Goal: Task Accomplishment & Management: Manage account settings

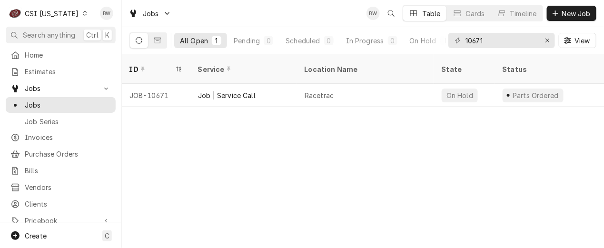
click at [83, 14] on icon "Dynamic Content Wrapper" at bounding box center [85, 13] width 4 height 5
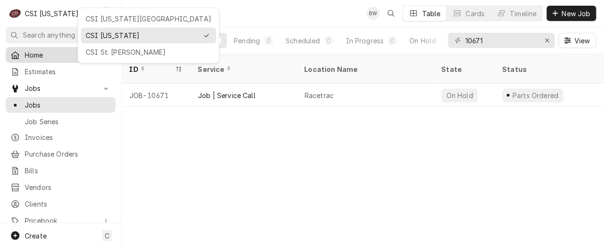
click at [93, 50] on div "CSI St. [PERSON_NAME]" at bounding box center [149, 52] width 126 height 10
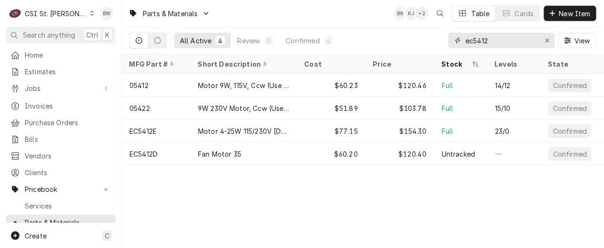
drag, startPoint x: 498, startPoint y: 43, endPoint x: 439, endPoint y: 41, distance: 59.5
click at [442, 41] on div "All Active 4 Review 0 Confirmed 4 ec5412 View" at bounding box center [362, 40] width 467 height 27
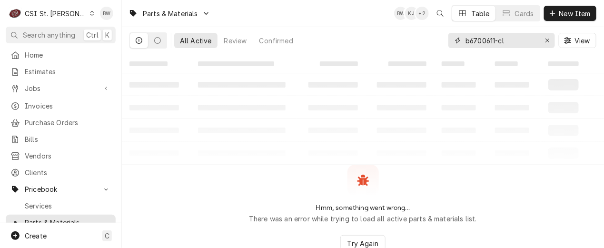
type input "b6700611-cl"
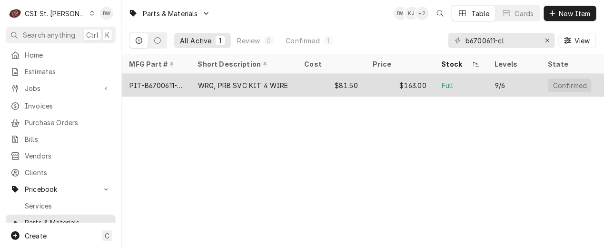
click at [157, 80] on div "PIT-B6700611-CL" at bounding box center [155, 85] width 53 height 10
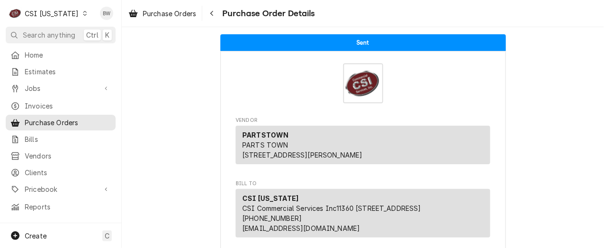
scroll to position [1047, 0]
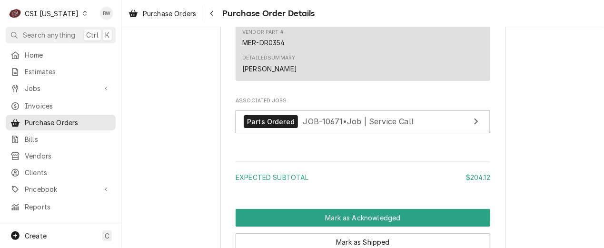
click at [83, 12] on icon "Dynamic Content Wrapper" at bounding box center [85, 13] width 4 height 5
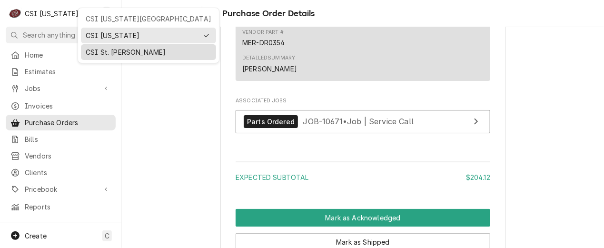
click at [102, 56] on div "CSI St. [PERSON_NAME]" at bounding box center [148, 52] width 131 height 12
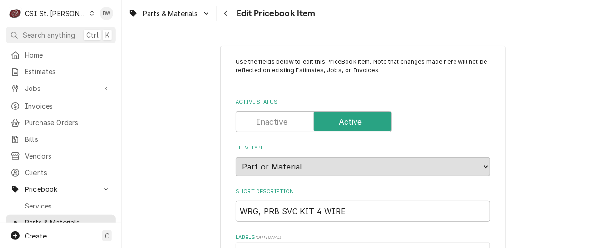
type textarea "x"
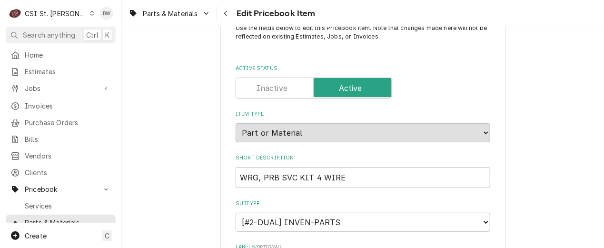
scroll to position [48, 0]
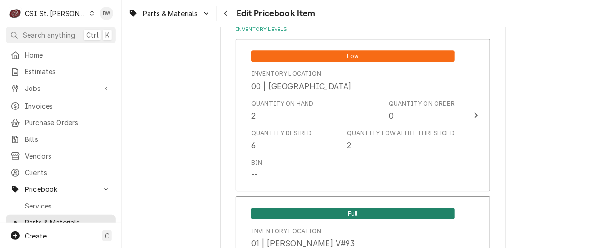
scroll to position [905, 0]
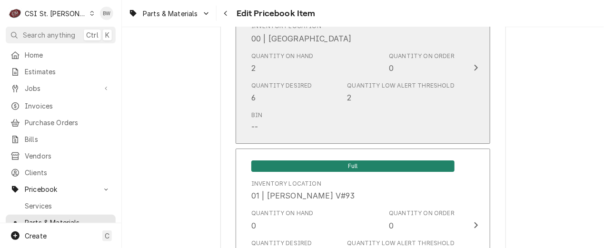
click at [307, 73] on div "Quantity on Hand 2 Quantity on Order 0" at bounding box center [352, 63] width 203 height 30
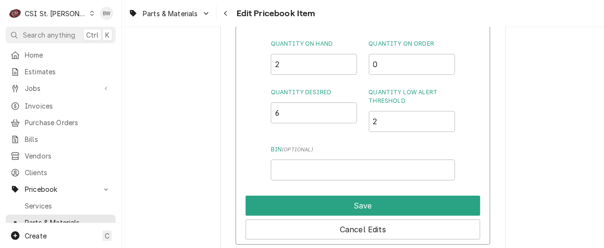
scroll to position [857, 0]
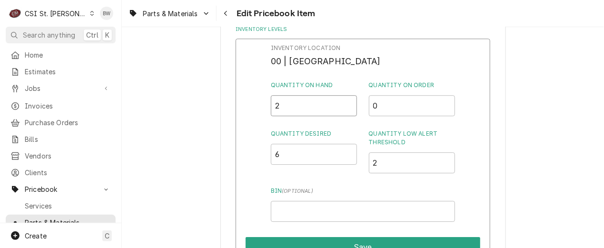
drag, startPoint x: 283, startPoint y: 101, endPoint x: 267, endPoint y: 104, distance: 16.4
click at [267, 104] on div "Inventory Location 00 | STL WAREHOUSE Quantity on Hand 2 Quantity on Order 0 Qu…" at bounding box center [363, 163] width 255 height 248
type input "0"
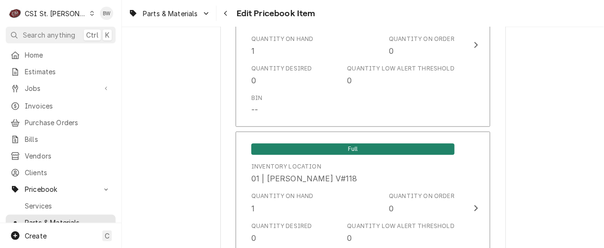
scroll to position [2952, 0]
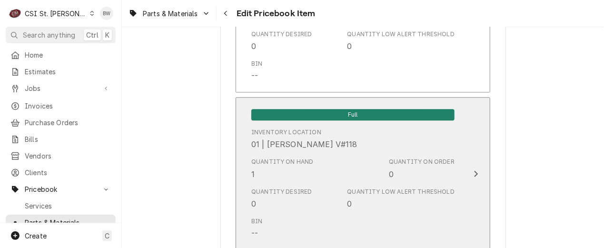
click at [290, 168] on div "Quantity on Hand 1" at bounding box center [282, 169] width 62 height 22
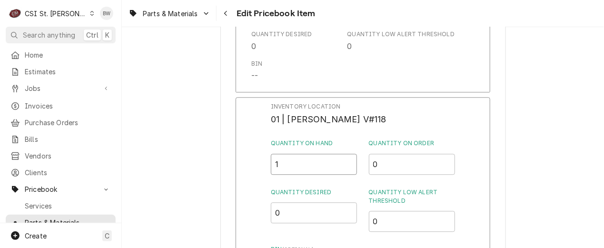
drag, startPoint x: 289, startPoint y: 158, endPoint x: 267, endPoint y: 157, distance: 22.4
click at [267, 157] on div "Inventory Location 01 | MIKE BAKER V#118 Quantity on Hand 1 Quantity on Order 0…" at bounding box center [363, 221] width 255 height 248
type input "3"
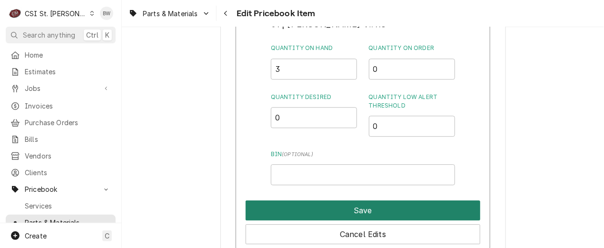
click at [331, 200] on button "Save" at bounding box center [363, 210] width 235 height 20
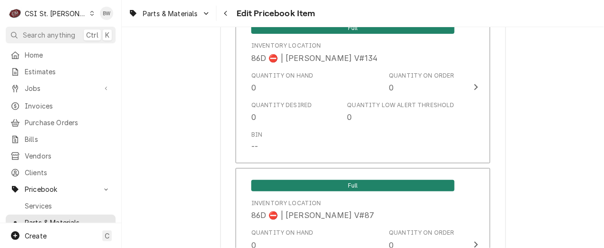
scroll to position [8355, 0]
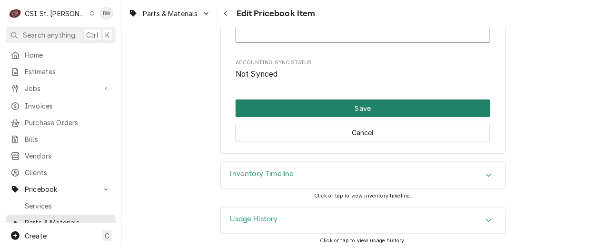
click at [322, 106] on button "Save" at bounding box center [363, 109] width 255 height 18
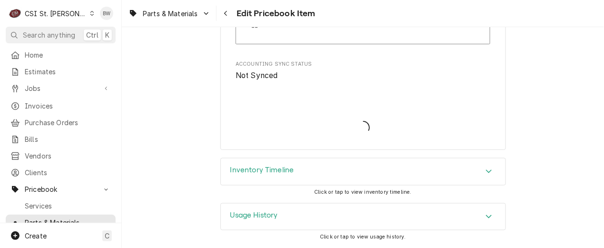
scroll to position [8350, 0]
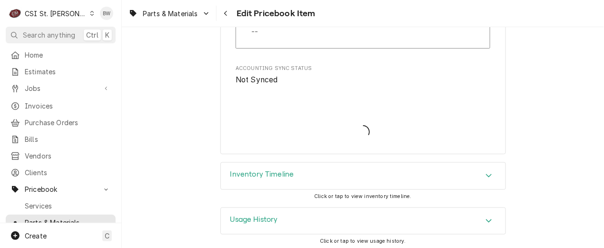
type textarea "x"
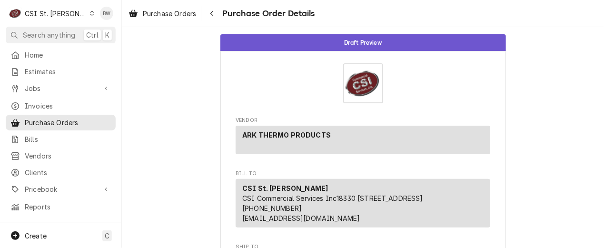
scroll to position [238, 0]
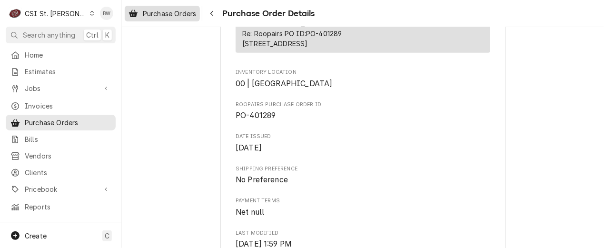
click at [179, 18] on div "Purchase Orders" at bounding box center [162, 14] width 71 height 12
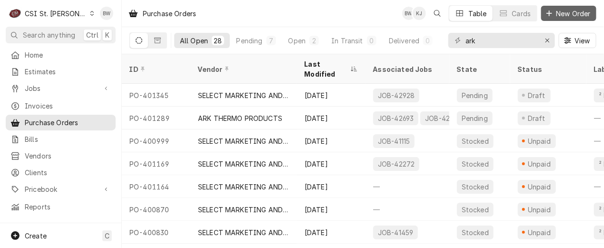
click at [566, 15] on span "New Order" at bounding box center [574, 14] width 38 height 10
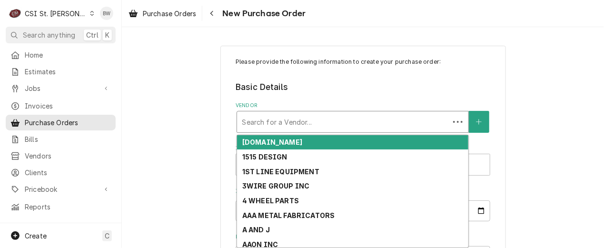
click at [259, 116] on div "Vendor" at bounding box center [343, 121] width 203 height 17
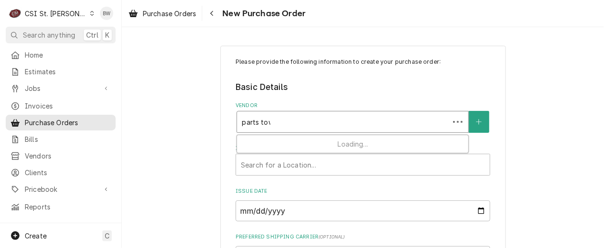
type input "parts town"
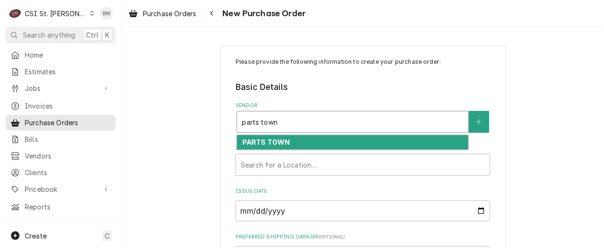
click at [264, 142] on strong "PARTS TOWN" at bounding box center [266, 142] width 48 height 8
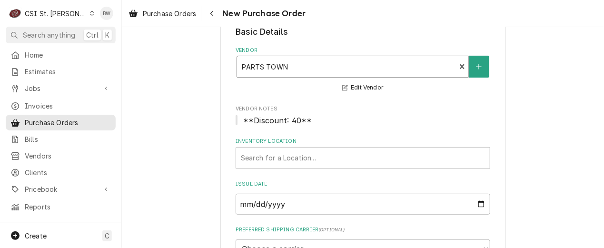
scroll to position [95, 0]
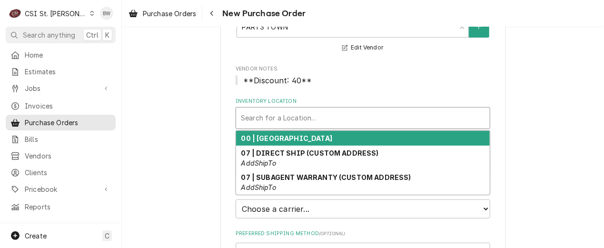
click at [260, 120] on div "Inventory Location" at bounding box center [363, 118] width 244 height 17
click at [270, 142] on div "00 | [GEOGRAPHIC_DATA]" at bounding box center [363, 138] width 254 height 15
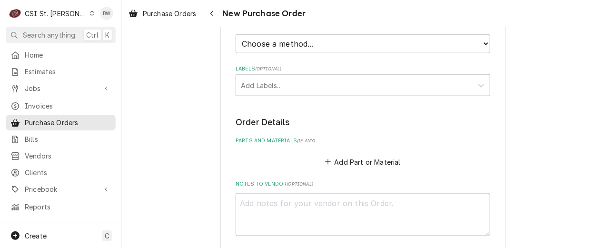
scroll to position [333, 0]
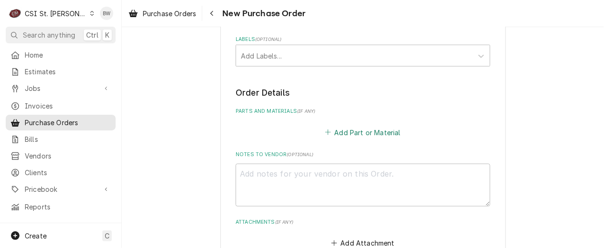
click at [341, 133] on button "Add Part or Material" at bounding box center [363, 132] width 79 height 13
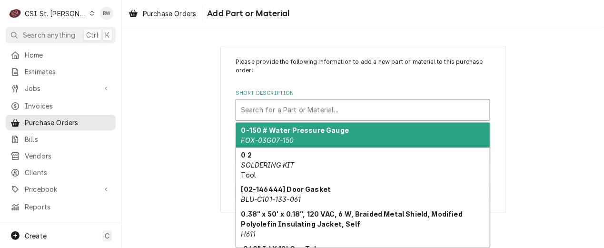
click at [268, 109] on div "Short Description" at bounding box center [363, 109] width 244 height 17
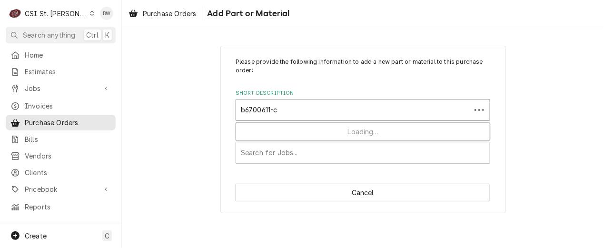
type input "b6700611-cl"
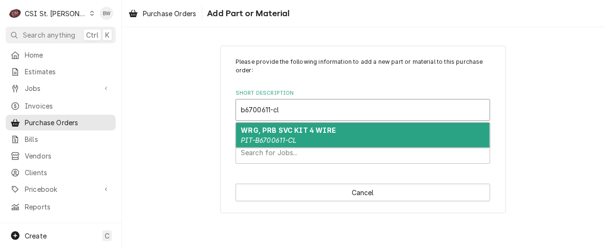
click at [258, 125] on div "WRG, PRB SVC KIT 4 WIRE PIT-B6700611-CL" at bounding box center [363, 135] width 254 height 25
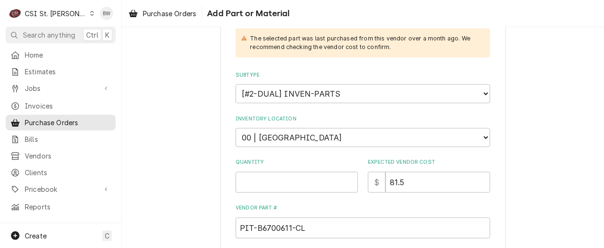
scroll to position [190, 0]
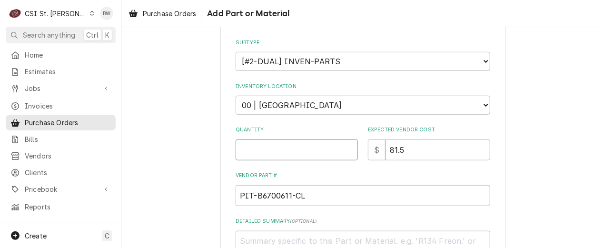
click at [267, 149] on input "Quantity" at bounding box center [297, 149] width 122 height 21
type textarea "x"
type input "8"
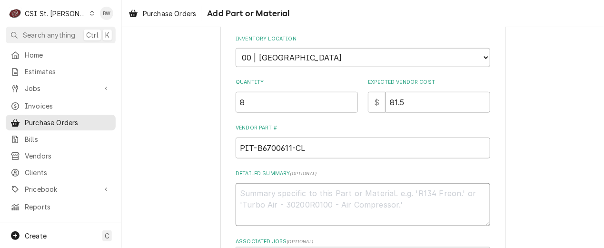
click at [250, 202] on textarea "Detailed Summary ( optional )" at bounding box center [363, 204] width 255 height 43
type textarea "x"
type textarea "C"
type textarea "x"
type textarea "CS"
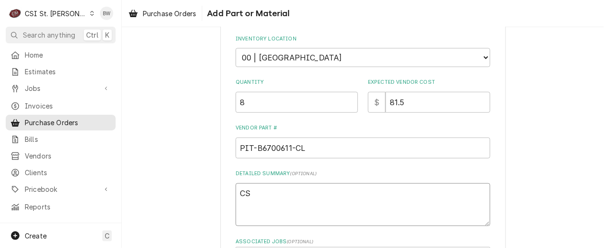
type textarea "x"
type textarea "CSI"
type textarea "x"
type textarea "CSI"
type textarea "x"
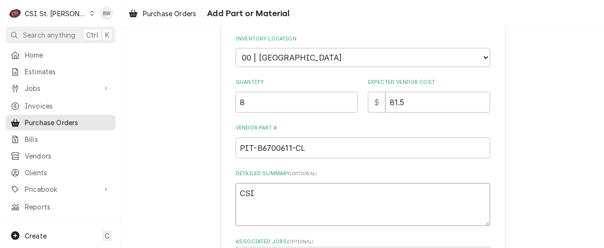
type textarea "CSI S"
type textarea "x"
type textarea "CSI St"
type textarea "x"
type textarea "CSI Sto"
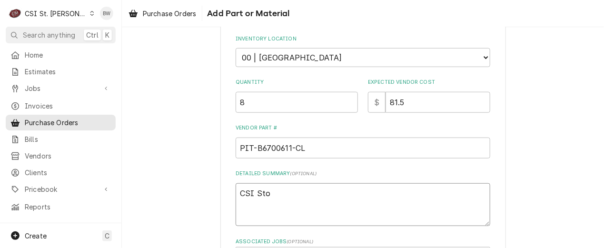
type textarea "x"
type textarea "CSI Stoc"
type textarea "x"
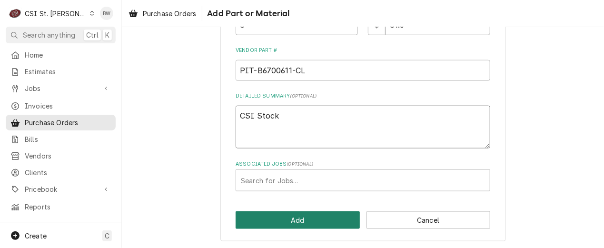
type textarea "CSI Stock"
click at [271, 219] on button "Add" at bounding box center [298, 220] width 124 height 18
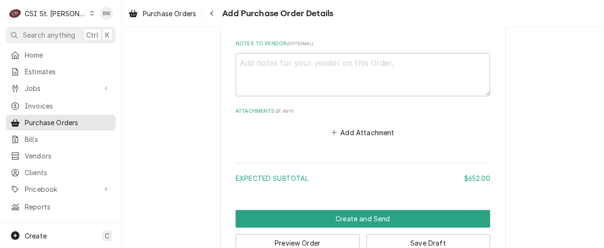
scroll to position [690, 0]
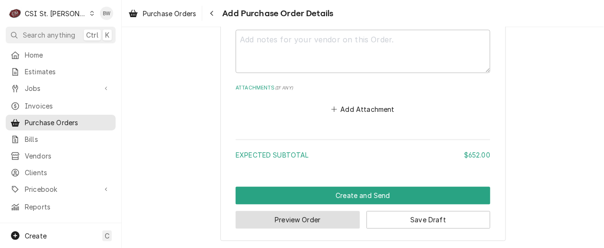
click at [304, 214] on button "Preview Order" at bounding box center [298, 220] width 124 height 18
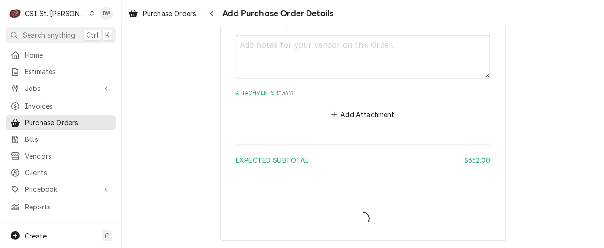
type textarea "x"
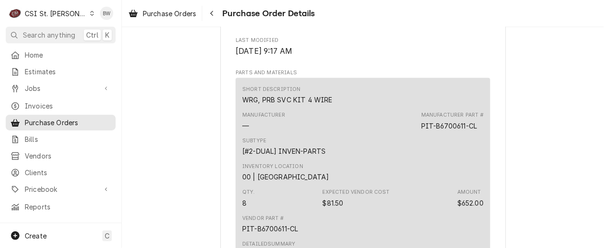
scroll to position [682, 0]
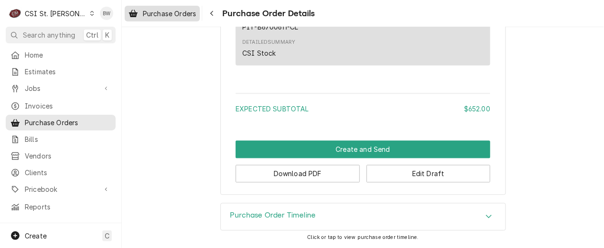
click at [175, 16] on span "Purchase Orders" at bounding box center [169, 14] width 53 height 10
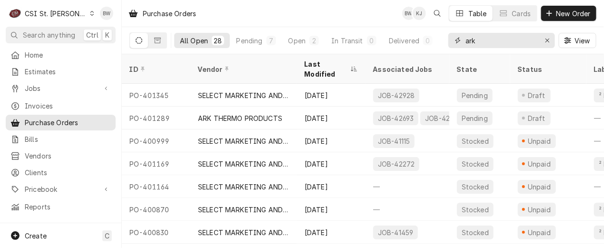
drag, startPoint x: 490, startPoint y: 40, endPoint x: 449, endPoint y: 42, distance: 41.4
click at [459, 40] on div "ark" at bounding box center [501, 40] width 107 height 15
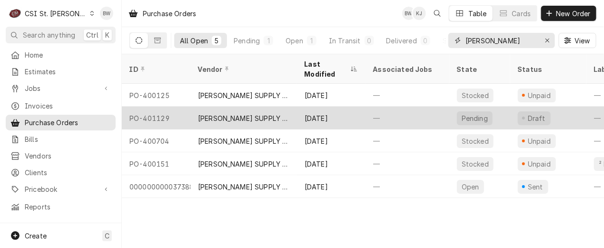
type input "brauer"
click at [154, 107] on div "PO-401129" at bounding box center [156, 118] width 69 height 23
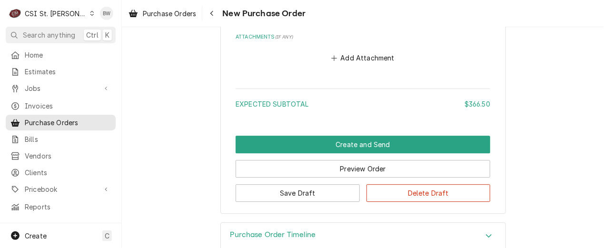
scroll to position [798, 0]
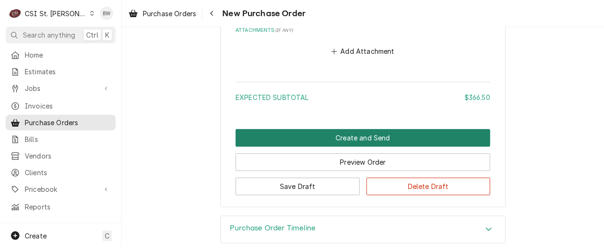
click at [295, 129] on button "Create and Send" at bounding box center [363, 138] width 255 height 18
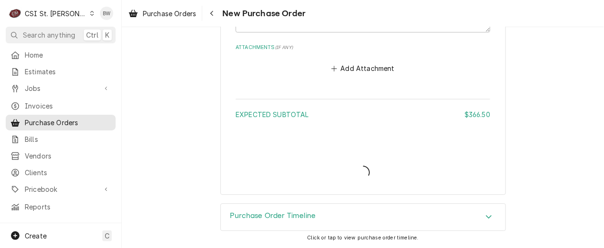
scroll to position [768, 0]
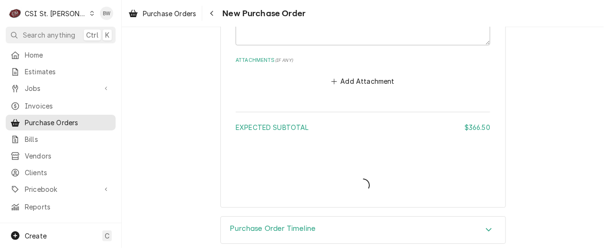
type textarea "x"
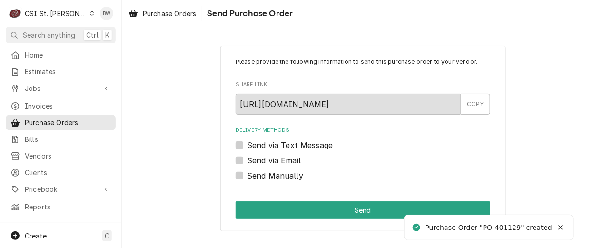
click at [275, 175] on label "Send Manually" at bounding box center [275, 175] width 56 height 11
click at [275, 175] on input "Send Manually" at bounding box center [374, 180] width 255 height 21
checkbox input "true"
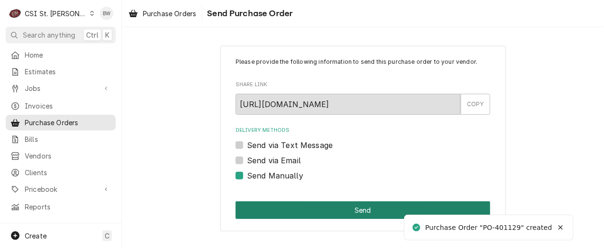
click at [310, 206] on button "Send" at bounding box center [363, 210] width 255 height 18
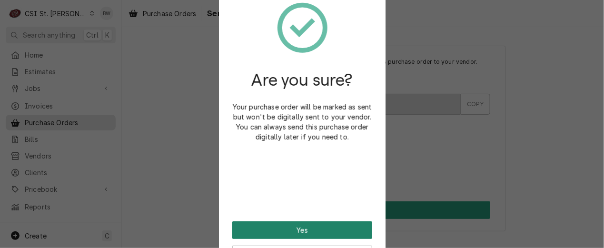
click at [300, 226] on button "Yes" at bounding box center [302, 230] width 140 height 18
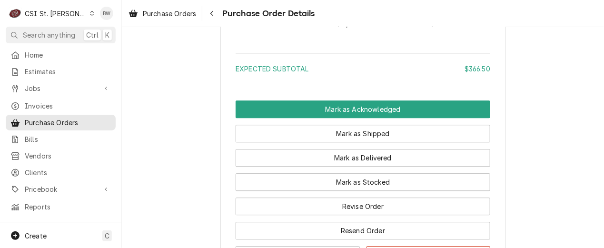
scroll to position [762, 0]
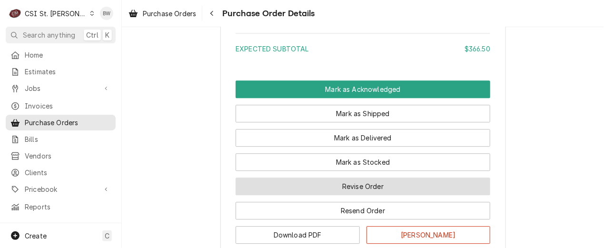
click at [307, 195] on button "Revise Order" at bounding box center [363, 187] width 255 height 18
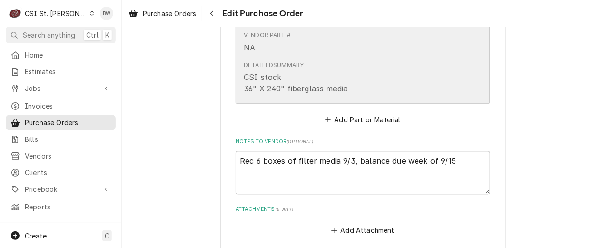
scroll to position [667, 0]
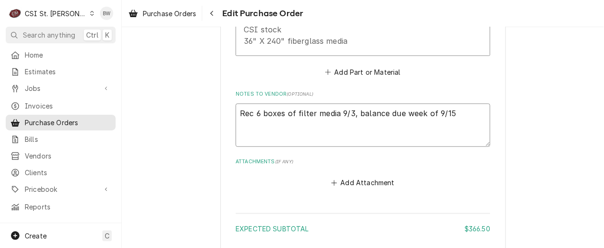
click at [265, 122] on textarea "Rec 6 boxes of filter media 9/3, balance due week of 9/15" at bounding box center [363, 124] width 255 height 43
click at [236, 103] on textarea "Rec 6 boxes of filter media 9/3, balance due week of 9/15" at bounding box center [363, 124] width 255 height 43
type textarea "x"
type textarea "ReRec 6 boxes of filter media 9/3, balance due week of 9/15"
type textarea "x"
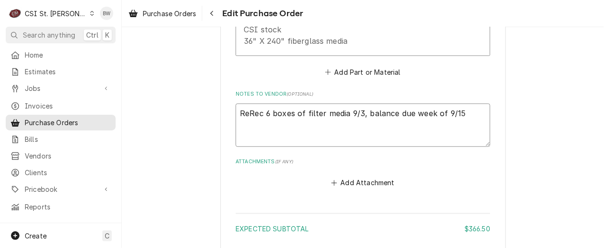
type textarea "RecRec 6 boxes of filter media 9/3, balance due week of 9/15"
type textarea "x"
type textarea "Rec Rec 6 boxes of filter media 9/3, balance due week of 9/15"
type textarea "x"
type textarea "Rec bRec 6 boxes of filter media 9/3, balance due week of 9/15"
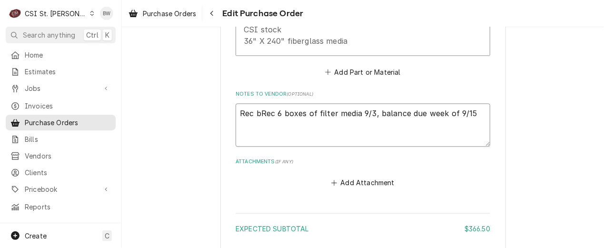
type textarea "x"
type textarea "Rec baRec 6 boxes of filter media 9/3, balance due week of 9/15"
type textarea "x"
type textarea "Rec balRec 6 boxes of filter media 9/3, balance due week of 9/15"
type textarea "x"
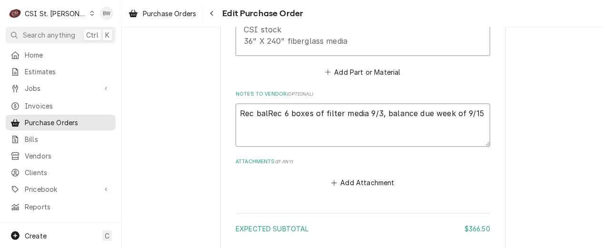
type textarea "Rec balaRec 6 boxes of filter media 9/3, balance due week of 9/15"
type textarea "x"
type textarea "Rec balanRec 6 boxes of filter media 9/3, balance due week of 9/15"
type textarea "x"
type textarea "Rec balancRec 6 boxes of filter media 9/3, balance due week of 9/15"
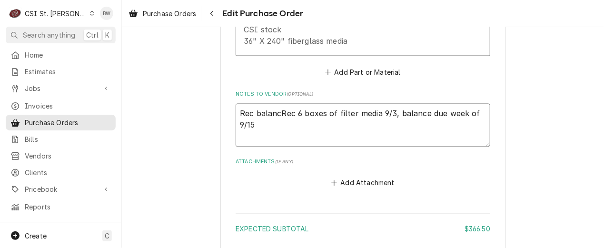
type textarea "x"
type textarea "Rec balanceRec 6 boxes of filter media 9/3, balance due week of 9/15"
type textarea "x"
type textarea "Rec balance Rec 6 boxes of filter media 9/3, balance due week of 9/15"
type textarea "x"
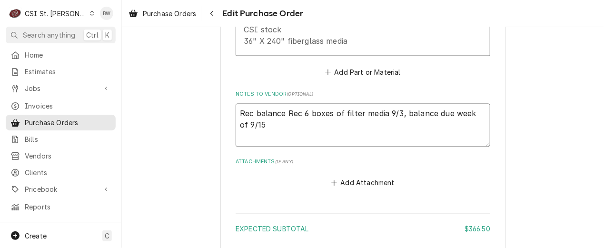
type textarea "Rec balance fRec 6 boxes of filter media 9/3, balance due week of 9/15"
type textarea "x"
type textarea "Rec balance Rec 6 boxes of filter media 9/3, balance due week of 9/15"
type textarea "x"
type textarea "Rec balance oRec 6 boxes of filter media 9/3, balance due week of 9/15"
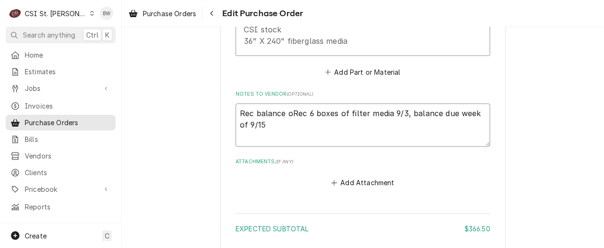
type textarea "x"
type textarea "Rec balance ofRec 6 boxes of filter media 9/3, balance due week of 9/15"
type textarea "x"
type textarea "Rec balance of Rec 6 boxes of filter media 9/3, balance due week of 9/15"
type textarea "x"
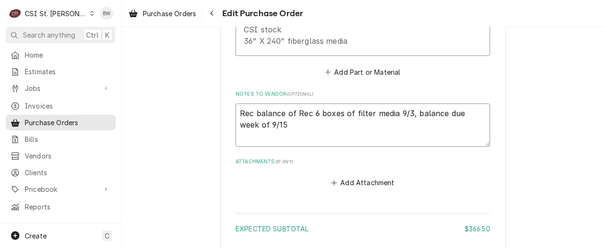
type textarea "Rec balance of 4Rec 6 boxes of filter media 9/3, balance due week of 9/15"
type textarea "x"
type textarea "Rec balance of 4 Rec 6 boxes of filter media 9/3, balance due week of 9/15"
type textarea "x"
type textarea "Rec balance of 4 bRec 6 boxes of filter media 9/3, balance due week of 9/15"
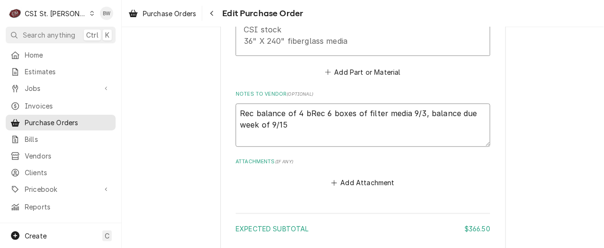
type textarea "x"
type textarea "Rec balance of 4 boRec 6 boxes of filter media 9/3, balance due week of 9/15"
type textarea "x"
type textarea "Rec balance of 4 boxRec 6 boxes of filter media 9/3, balance due week of 9/15"
type textarea "x"
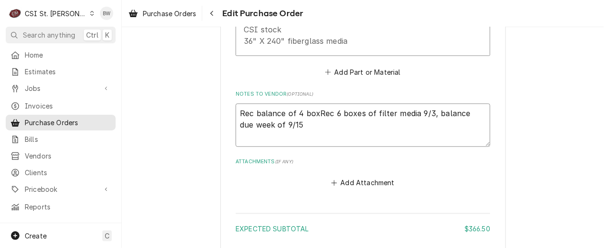
type textarea "Rec balance of 4 boxeRec 6 boxes of filter media 9/3, balance due week of 9/15"
type textarea "x"
type textarea "Rec balance of 4 boxesRec 6 boxes of filter media 9/3, balance due week of 9/15"
type textarea "x"
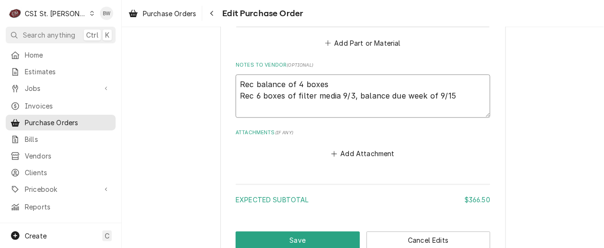
scroll to position [749, 0]
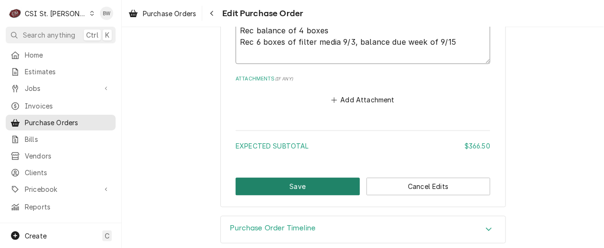
type textarea "Rec balance of 4 boxes Rec 6 boxes of filter media 9/3, balance due week of 9/15"
click at [313, 178] on button "Save" at bounding box center [298, 187] width 124 height 18
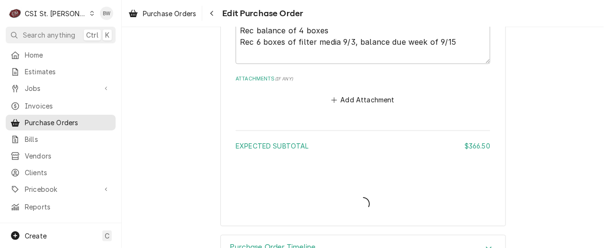
type textarea "x"
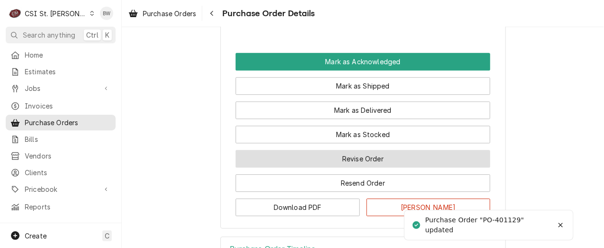
scroll to position [809, 0]
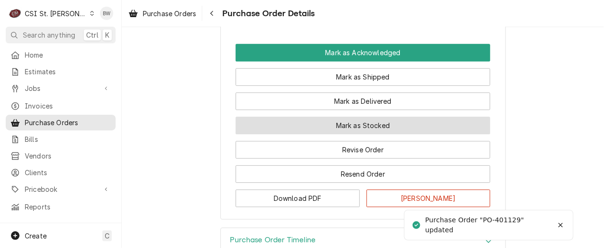
click at [292, 134] on button "Mark as Stocked" at bounding box center [363, 126] width 255 height 18
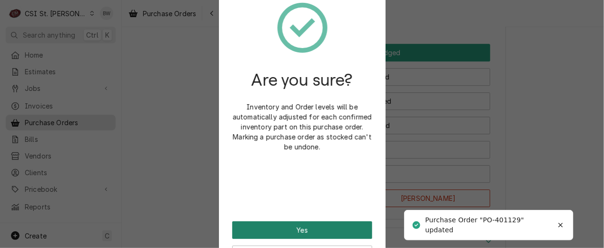
click at [284, 228] on button "Yes" at bounding box center [302, 230] width 140 height 18
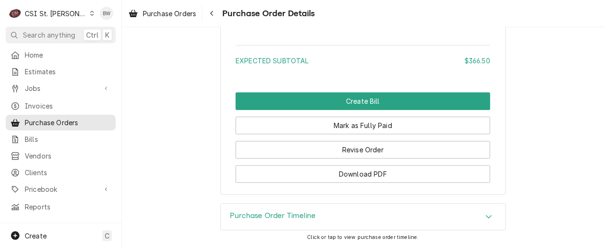
scroll to position [905, 0]
click at [208, 13] on button "Navigate back" at bounding box center [211, 13] width 15 height 15
